Goal: Answer question/provide support: Answer question/provide support

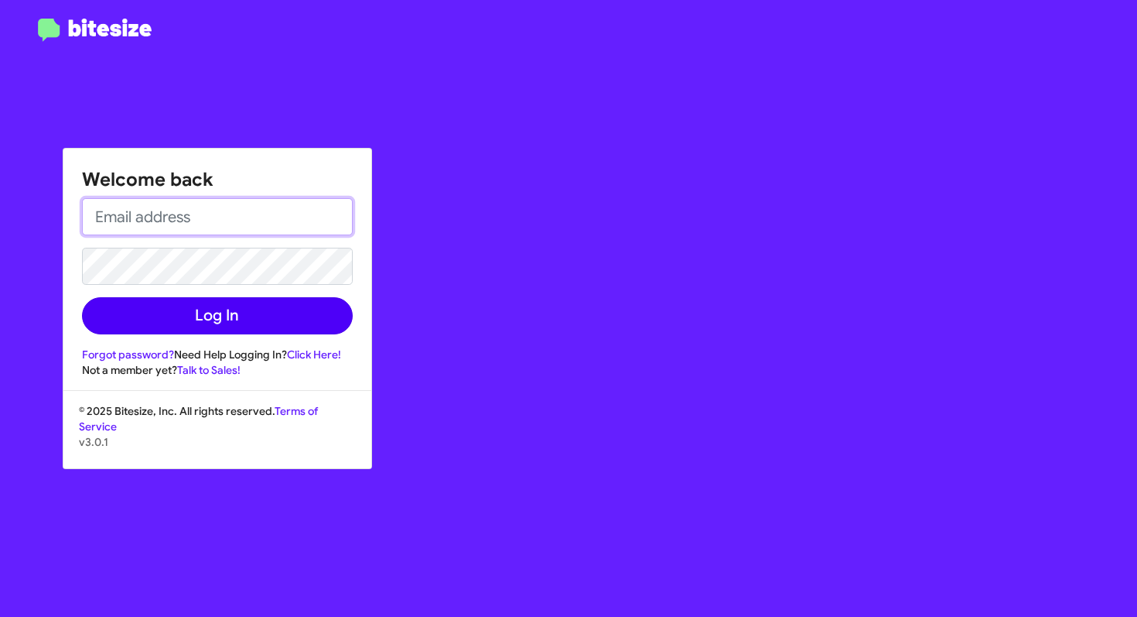
type input "[EMAIL_ADDRESS][DOMAIN_NAME]"
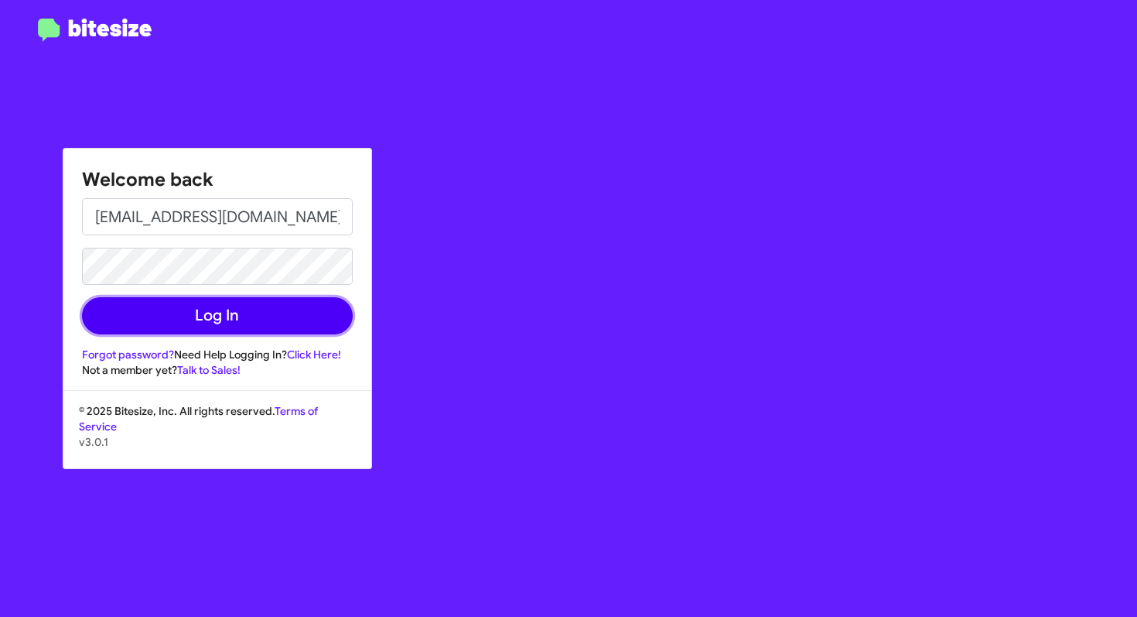
click at [255, 317] on button "Log In" at bounding box center [217, 315] width 271 height 37
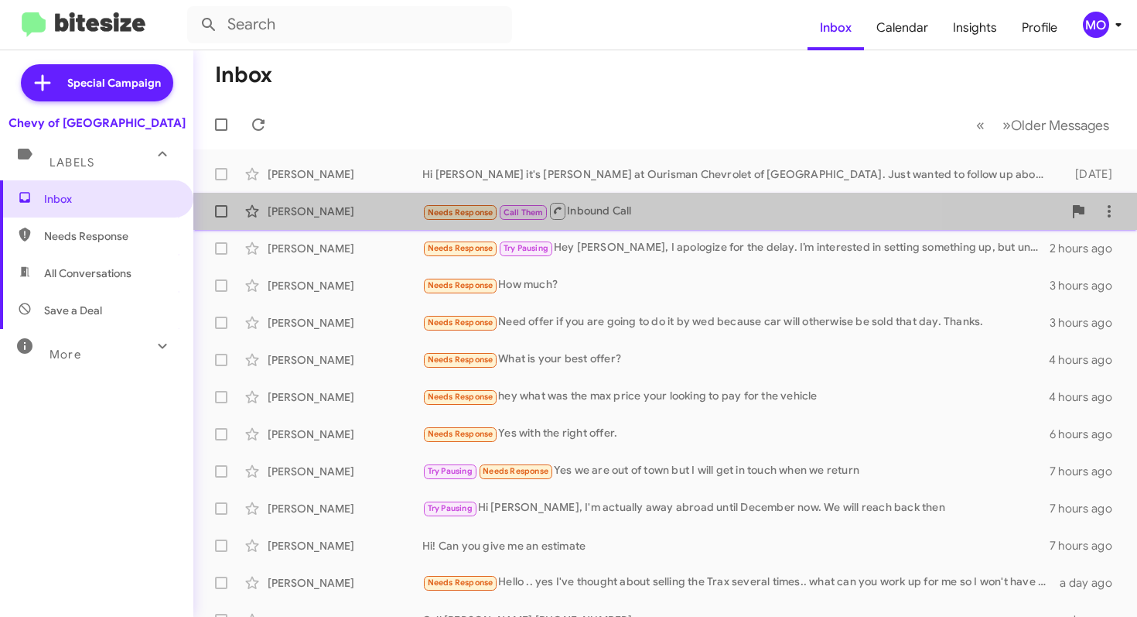
click at [352, 219] on div "[PERSON_NAME] Needs Response Call Them Inbound Call an hour ago" at bounding box center [665, 211] width 919 height 31
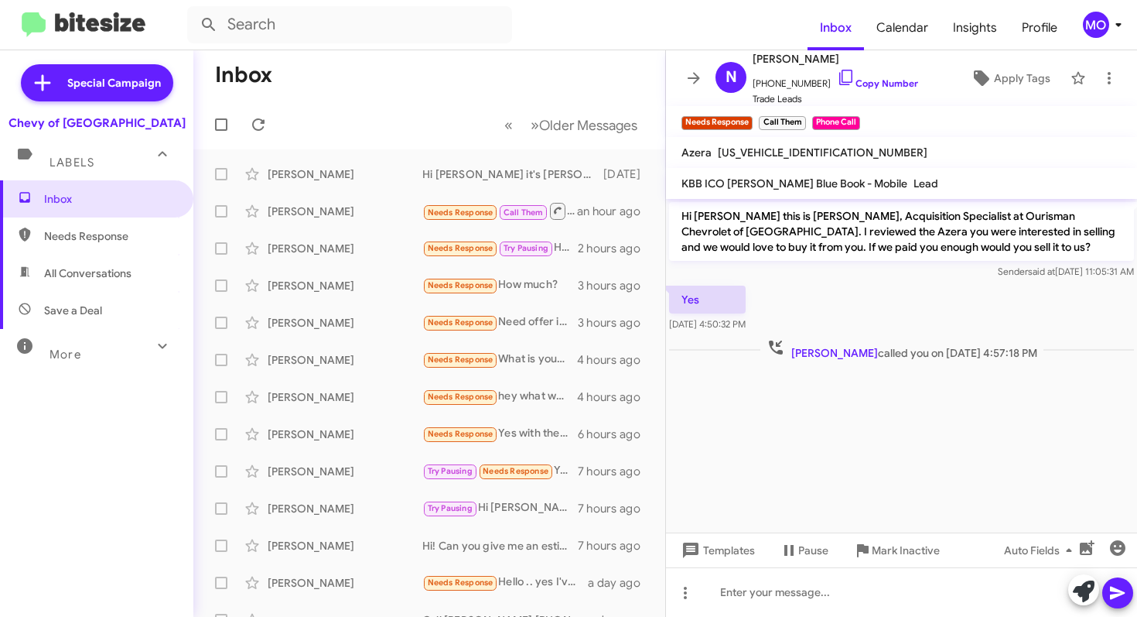
click at [796, 152] on span "[US_VEHICLE_IDENTIFICATION_NUMBER]" at bounding box center [823, 152] width 210 height 14
copy span "[US_VEHICLE_IDENTIFICATION_NUMBER]"
